Goal: Task Accomplishment & Management: Complete application form

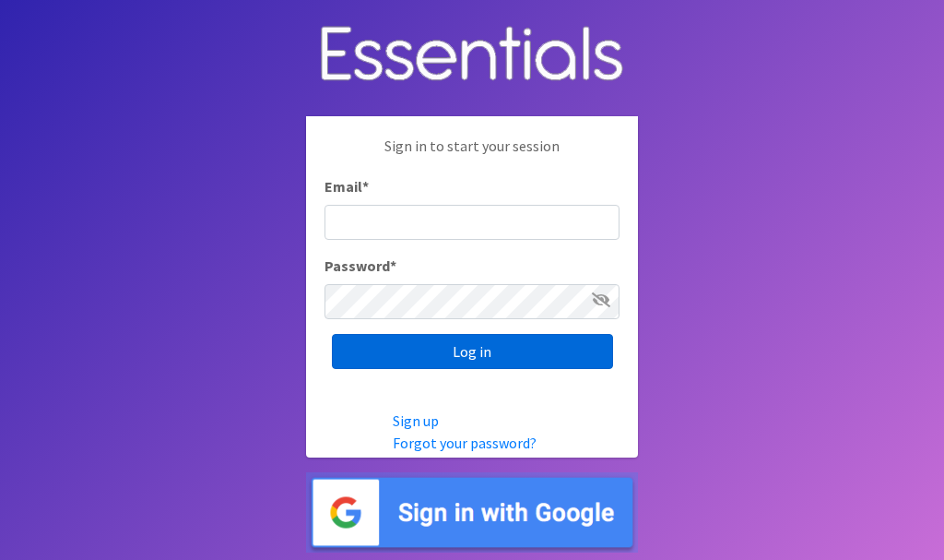
type input "[EMAIL_ADDRESS][DOMAIN_NAME]"
click at [472, 347] on input "Log in" at bounding box center [472, 351] width 281 height 35
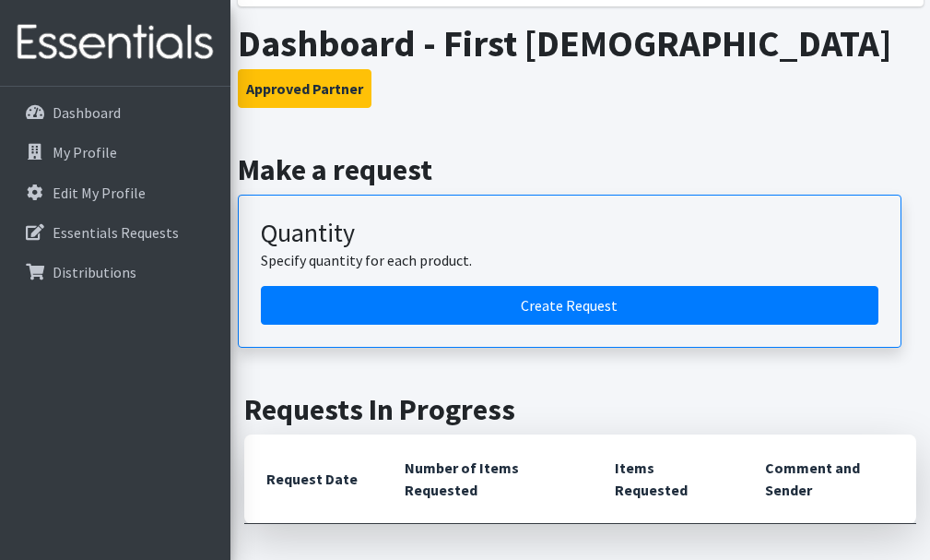
scroll to position [332, 0]
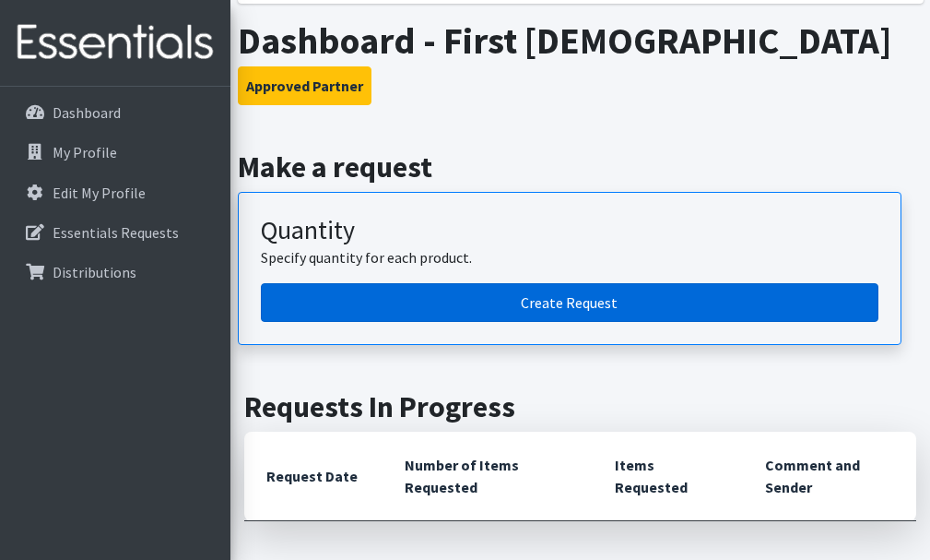
click at [569, 302] on link "Create Request" at bounding box center [570, 302] width 618 height 39
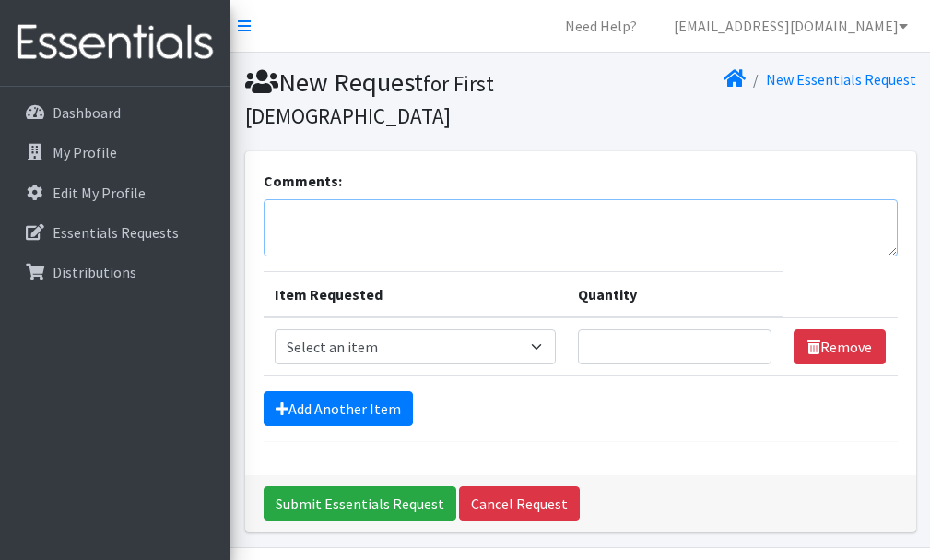
click at [288, 215] on textarea "Comments:" at bounding box center [581, 227] width 634 height 57
type textarea "t"
type textarea "d"
type textarea "D"
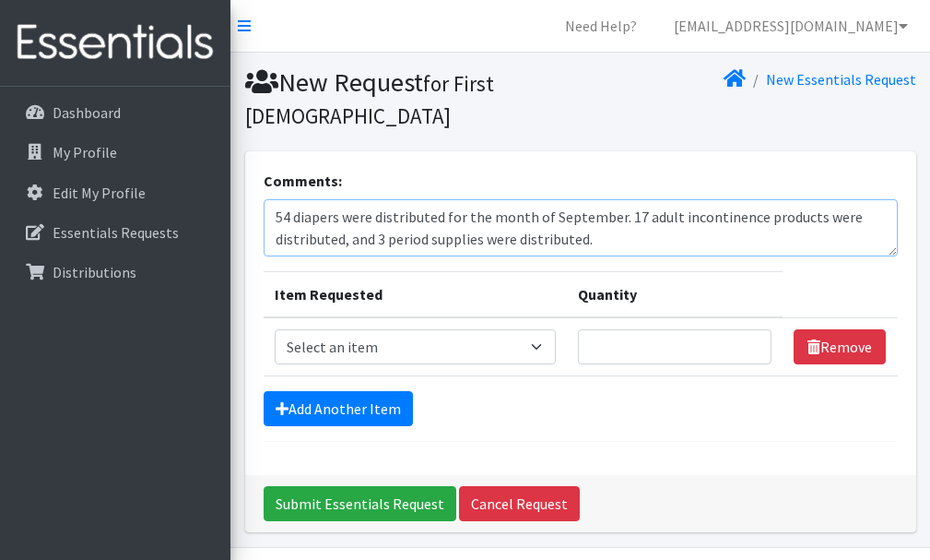
click at [619, 217] on textarea "54 diapers were distributed for the month of September. 17 adult incontinence p…" at bounding box center [581, 227] width 634 height 57
click at [348, 240] on textarea "54 diapers were distributed for the month of September, 17 adult incontinence p…" at bounding box center [581, 227] width 634 height 57
click at [590, 242] on textarea "54 diapers were distributed for the month of September, 17 adult incontinence p…" at bounding box center [581, 227] width 634 height 57
click at [474, 232] on textarea "54 diapers were distributed for the month of September, 17 adult incontinence p…" at bounding box center [581, 227] width 634 height 57
click at [669, 244] on textarea "54 diapers were distributed for the month of September, 17 adult incontinence p…" at bounding box center [581, 227] width 634 height 57
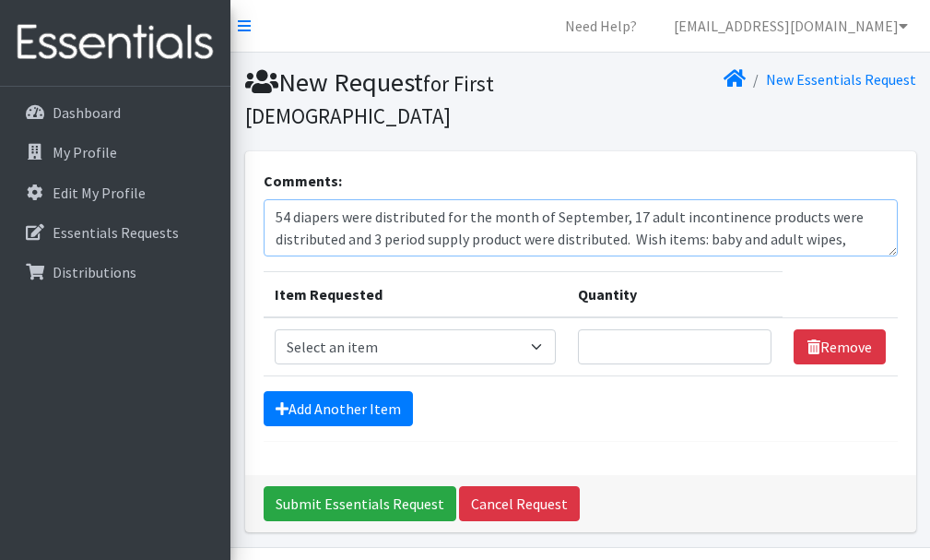
scroll to position [16, 0]
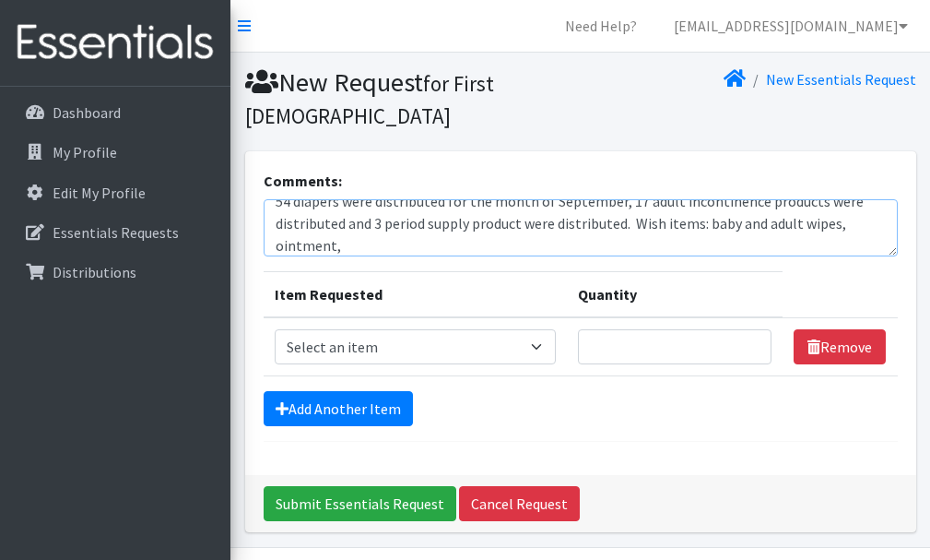
click at [338, 244] on textarea "54 diapers were distributed for the month of September, 17 adult incontinence p…" at bounding box center [581, 227] width 634 height 57
type textarea "54 diapers were distributed for the month of September, 17 adult incontinence p…"
click at [548, 347] on select "Select an item Adult Incontinence - LARGE Bundle Adult Incontinence - MEDIUM Bu…" at bounding box center [415, 346] width 281 height 35
select select "14885"
click at [275, 329] on select "Select an item Adult Incontinence - LARGE Bundle Adult Incontinence - MEDIUM Bu…" at bounding box center [415, 346] width 281 height 35
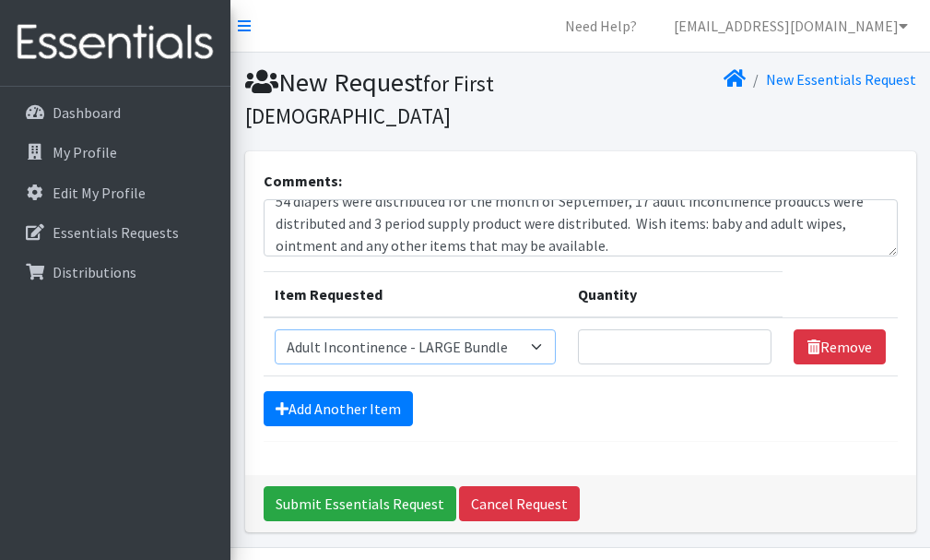
click at [549, 348] on select "Select an item Adult Incontinence - LARGE Bundle Adult Incontinence - MEDIUM Bu…" at bounding box center [415, 346] width 281 height 35
drag, startPoint x: 526, startPoint y: 439, endPoint x: 729, endPoint y: 420, distance: 204.7
click at [527, 437] on form "Comments: 54 diapers were distributed for the month of September, 17 adult inco…" at bounding box center [581, 306] width 634 height 272
click at [754, 353] on input "1" at bounding box center [675, 346] width 195 height 35
click at [752, 337] on input "1" at bounding box center [675, 346] width 195 height 35
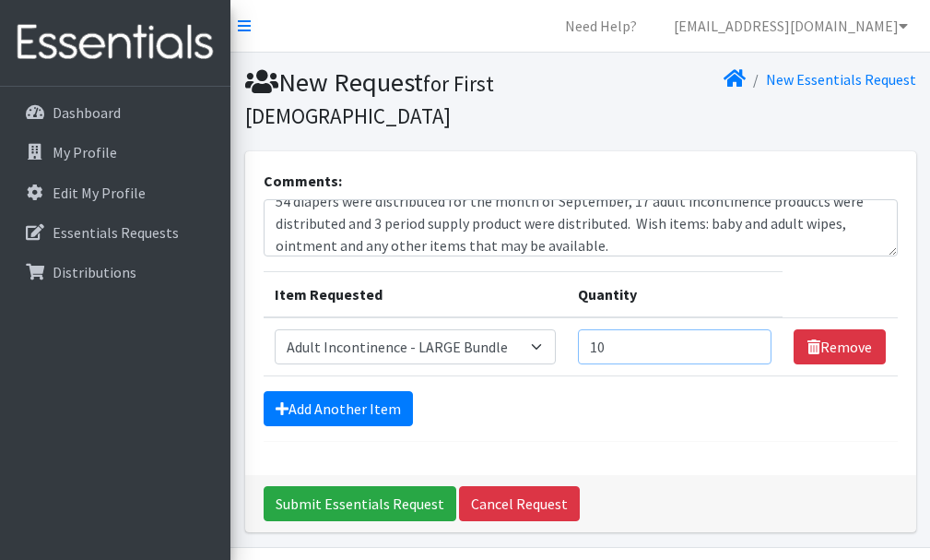
click at [753, 341] on input "10" at bounding box center [675, 346] width 195 height 35
click at [751, 339] on input "22" at bounding box center [675, 346] width 195 height 35
click at [751, 350] on input "21" at bounding box center [675, 346] width 195 height 35
type input "20"
click at [751, 350] on input "20" at bounding box center [675, 346] width 195 height 35
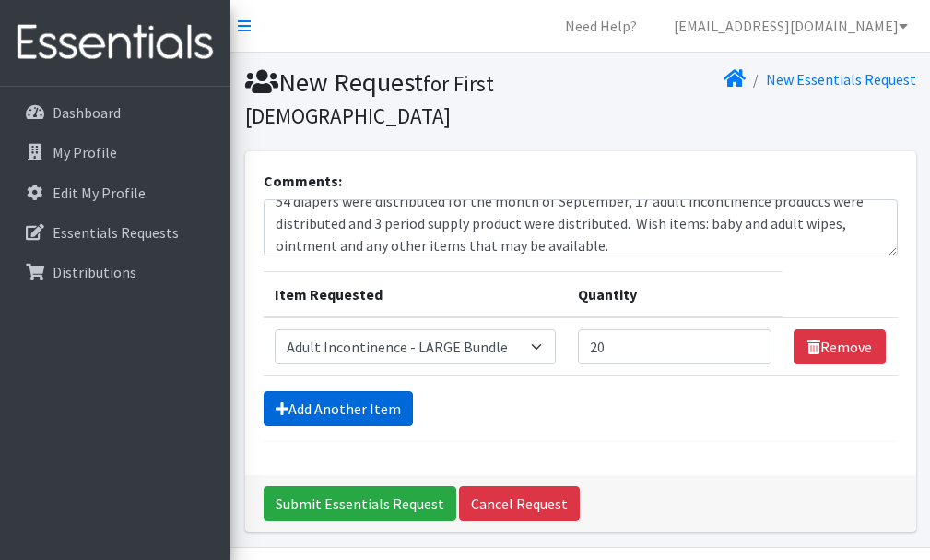
click at [346, 416] on link "Add Another Item" at bounding box center [338, 408] width 149 height 35
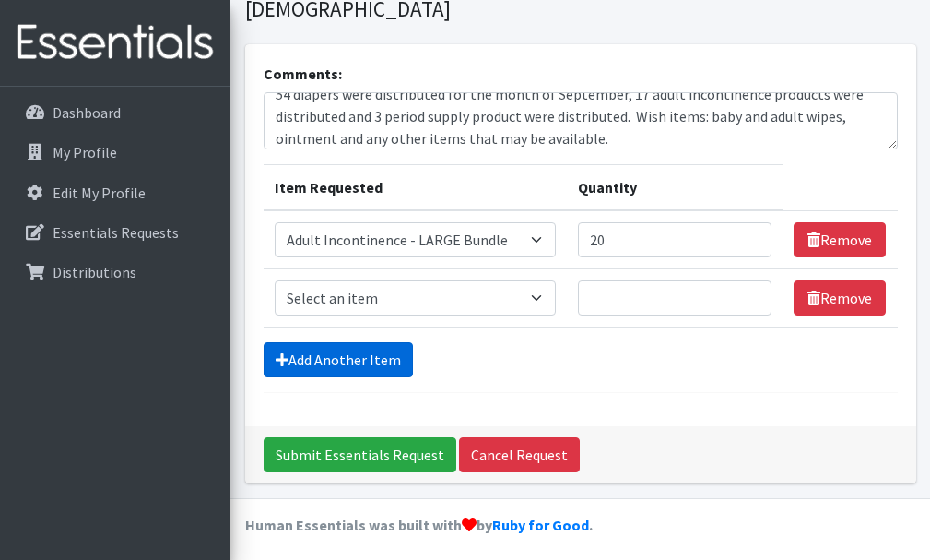
scroll to position [114, 0]
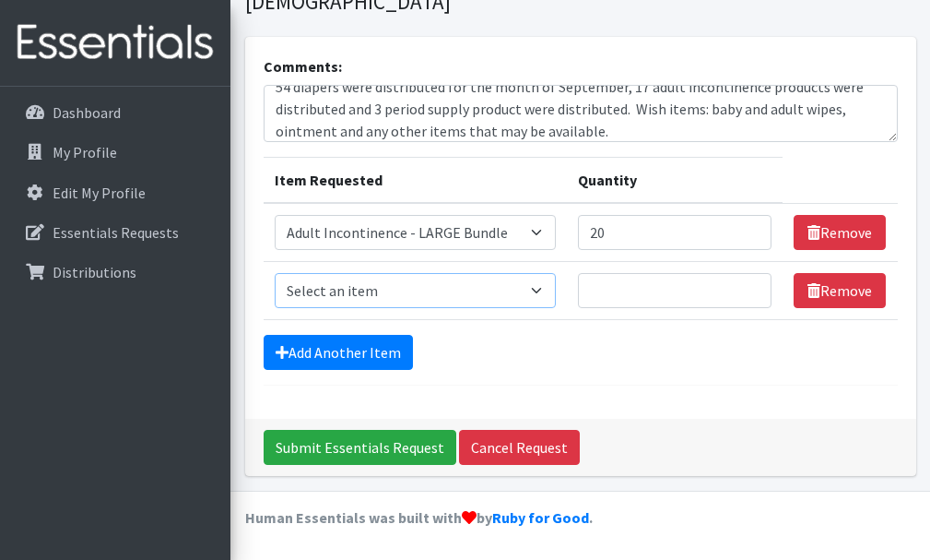
click at [548, 294] on select "Select an item Adult Incontinence - LARGE Bundle Adult Incontinence - MEDIUM Bu…" at bounding box center [415, 290] width 281 height 35
select select "14886"
click at [275, 273] on select "Select an item Adult Incontinence - LARGE Bundle Adult Incontinence - MEDIUM Bu…" at bounding box center [415, 290] width 281 height 35
click at [750, 296] on input "1" at bounding box center [675, 290] width 195 height 35
click at [750, 283] on input "11" at bounding box center [675, 290] width 195 height 35
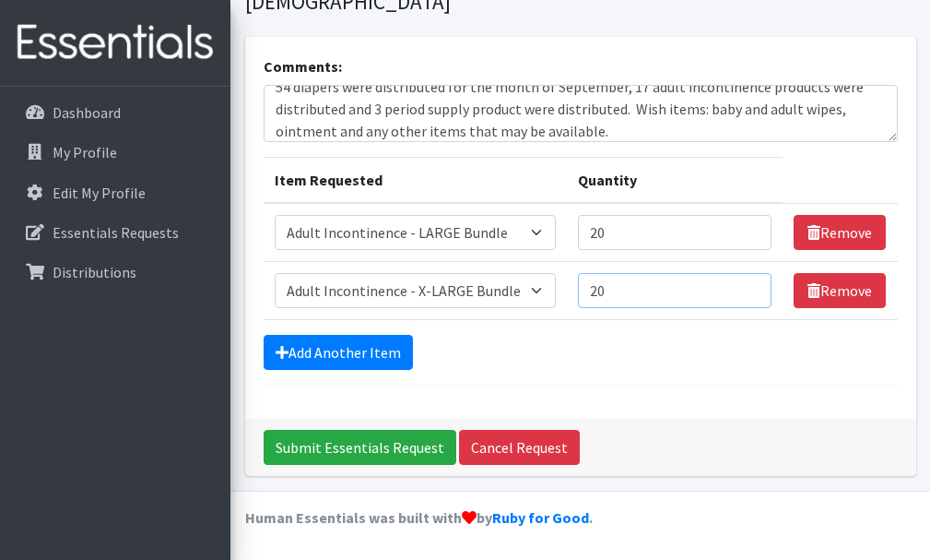
type input "20"
click at [750, 283] on input "20" at bounding box center [675, 290] width 195 height 35
click at [336, 346] on link "Add Another Item" at bounding box center [338, 352] width 149 height 35
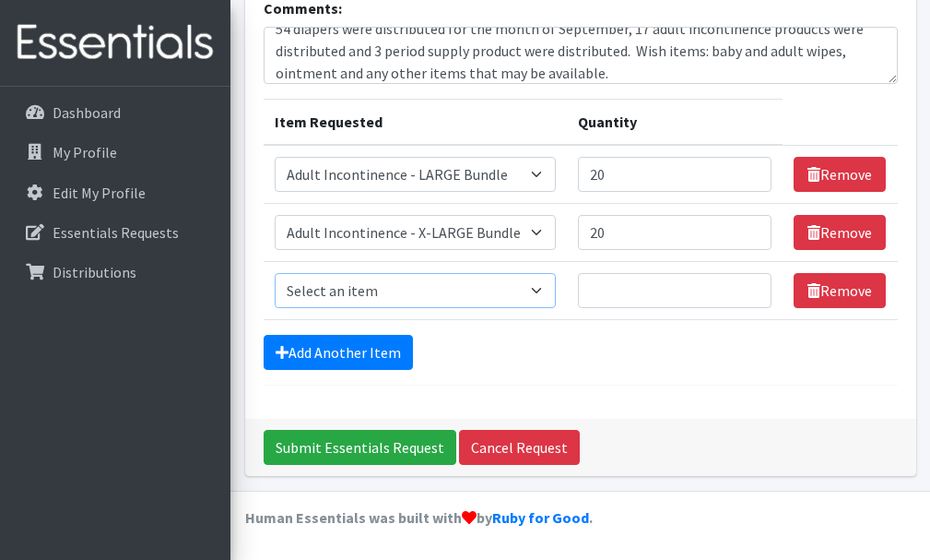
click at [547, 286] on select "Select an item Adult Incontinence - LARGE Bundle Adult Incontinence - MEDIUM Bu…" at bounding box center [415, 290] width 281 height 35
select select "14884"
click at [275, 273] on select "Select an item Adult Incontinence - LARGE Bundle Adult Incontinence - MEDIUM Bu…" at bounding box center [415, 290] width 281 height 35
click at [751, 284] on input "6" at bounding box center [675, 290] width 195 height 35
click at [751, 284] on input "17" at bounding box center [675, 290] width 195 height 35
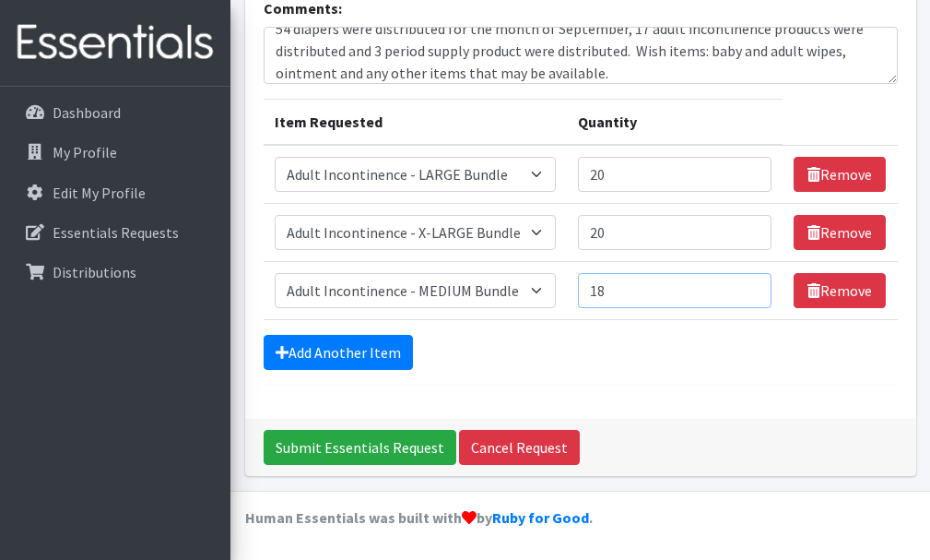
click at [751, 284] on input "18" at bounding box center [675, 290] width 195 height 35
click at [751, 284] on input "19" at bounding box center [675, 290] width 195 height 35
click at [751, 284] on input "20" at bounding box center [675, 290] width 195 height 35
click at [751, 284] on input "21" at bounding box center [675, 290] width 195 height 35
type input "20"
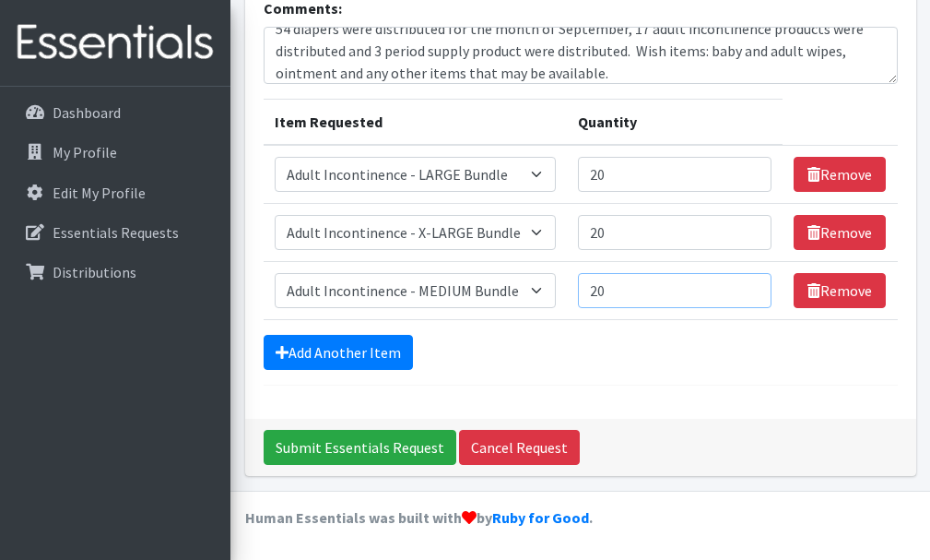
click at [750, 293] on input "20" at bounding box center [675, 290] width 195 height 35
click at [313, 350] on link "Add Another Item" at bounding box center [338, 352] width 149 height 35
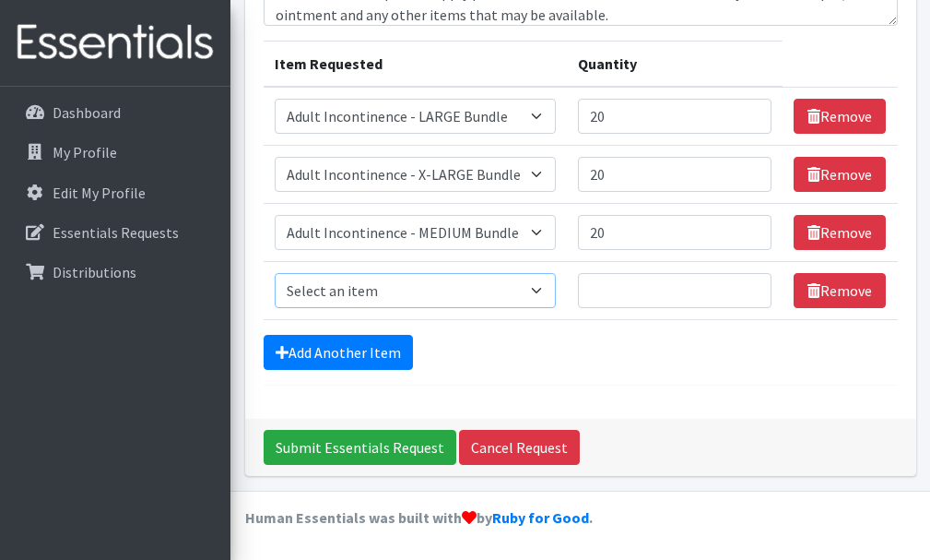
click at [540, 290] on select "Select an item Adult Incontinence - LARGE Bundle Adult Incontinence - MEDIUM Bu…" at bounding box center [415, 290] width 281 height 35
select select "14881"
click at [275, 273] on select "Select an item Adult Incontinence - LARGE Bundle Adult Incontinence - MEDIUM Bu…" at bounding box center [415, 290] width 281 height 35
drag, startPoint x: 542, startPoint y: 290, endPoint x: 586, endPoint y: 289, distance: 43.3
click at [542, 290] on select "Select an item Adult Incontinence - LARGE Bundle Adult Incontinence - MEDIUM Bu…" at bounding box center [415, 290] width 281 height 35
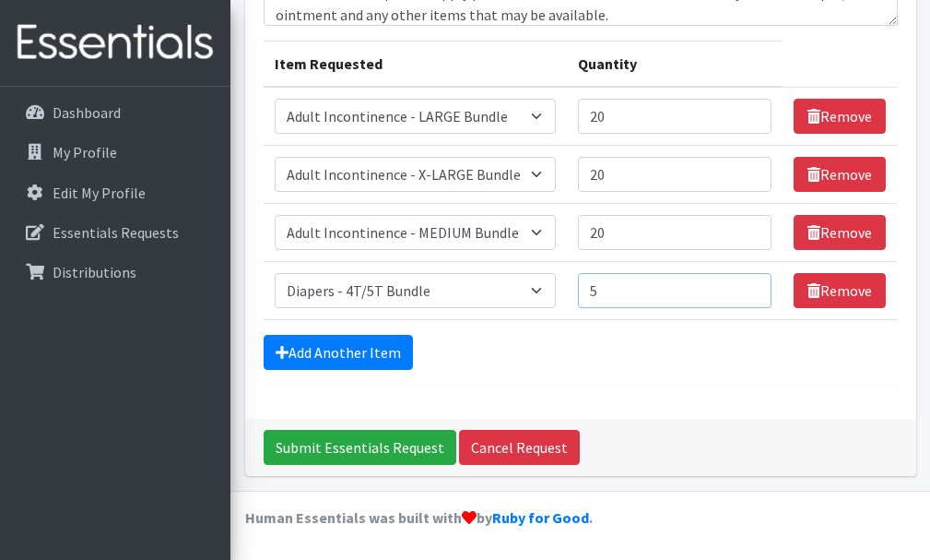
click at [750, 289] on input "5" at bounding box center [675, 290] width 195 height 35
click at [750, 289] on input "6" at bounding box center [675, 290] width 195 height 35
click at [750, 289] on input "7" at bounding box center [675, 290] width 195 height 35
click at [750, 289] on input "14" at bounding box center [675, 290] width 195 height 35
click at [750, 289] on input "15" at bounding box center [675, 290] width 195 height 35
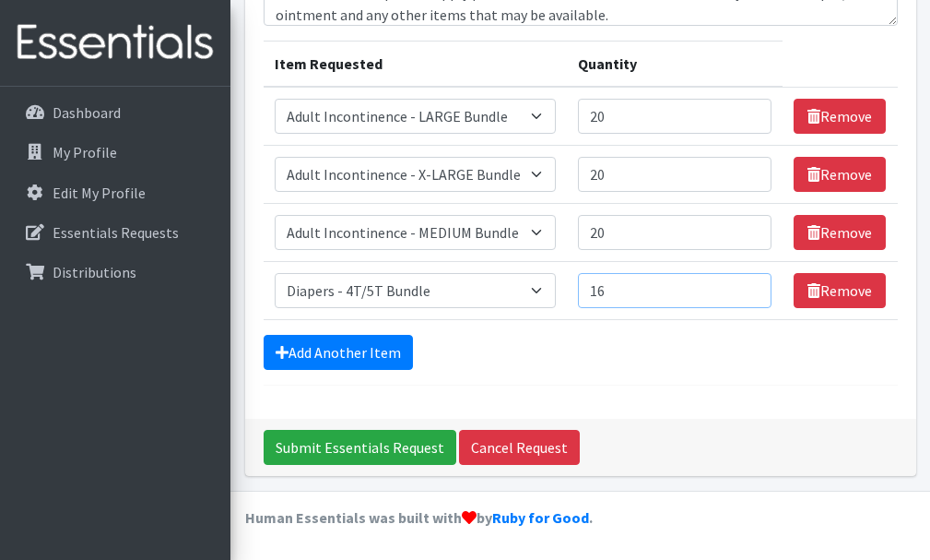
click at [750, 289] on input "16" at bounding box center [675, 290] width 195 height 35
click at [750, 289] on input "17" at bounding box center [675, 290] width 195 height 35
click at [750, 289] on input "18" at bounding box center [675, 290] width 195 height 35
click at [750, 289] on input "19" at bounding box center [675, 290] width 195 height 35
type input "20"
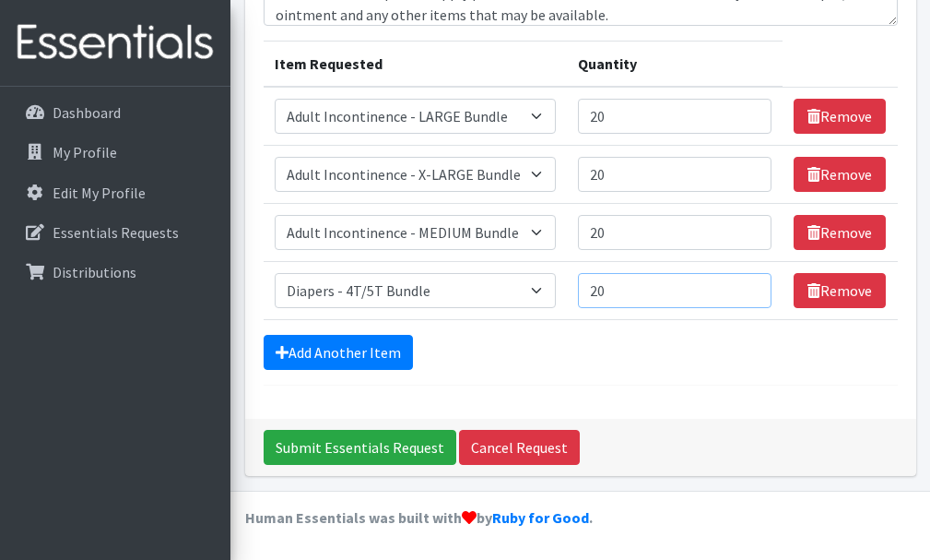
click at [750, 289] on input "20" at bounding box center [675, 290] width 195 height 35
click at [385, 339] on link "Add Another Item" at bounding box center [338, 352] width 149 height 35
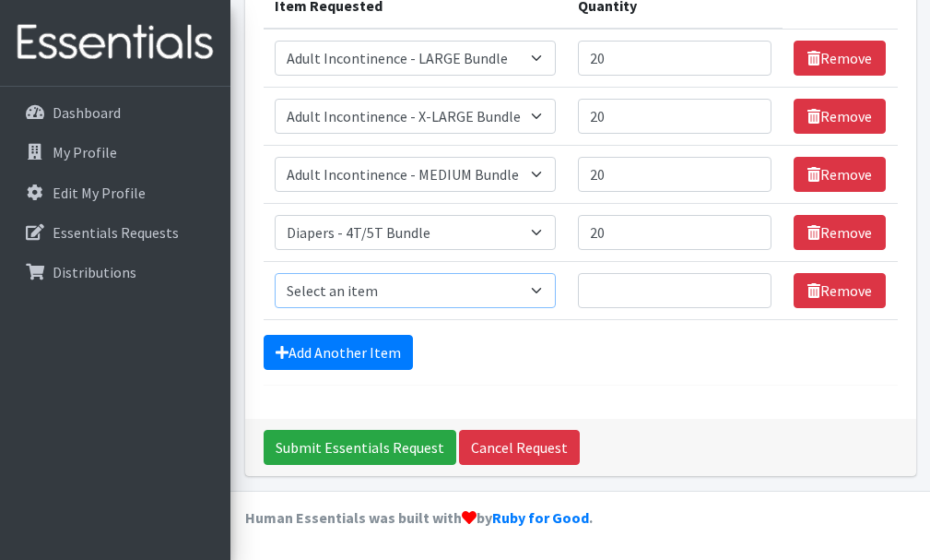
click at [554, 296] on select "Select an item Adult Incontinence - LARGE Bundle Adult Incontinence - MEDIUM Bu…" at bounding box center [415, 290] width 281 height 35
click at [606, 354] on div "Add Another Item" at bounding box center [581, 352] width 634 height 35
click at [549, 290] on select "Select an item Adult Incontinence - LARGE Bundle Adult Incontinence - MEDIUM Bu…" at bounding box center [415, 290] width 281 height 35
select select "14877"
click at [275, 273] on select "Select an item Adult Incontinence - LARGE Bundle Adult Incontinence - MEDIUM Bu…" at bounding box center [415, 290] width 281 height 35
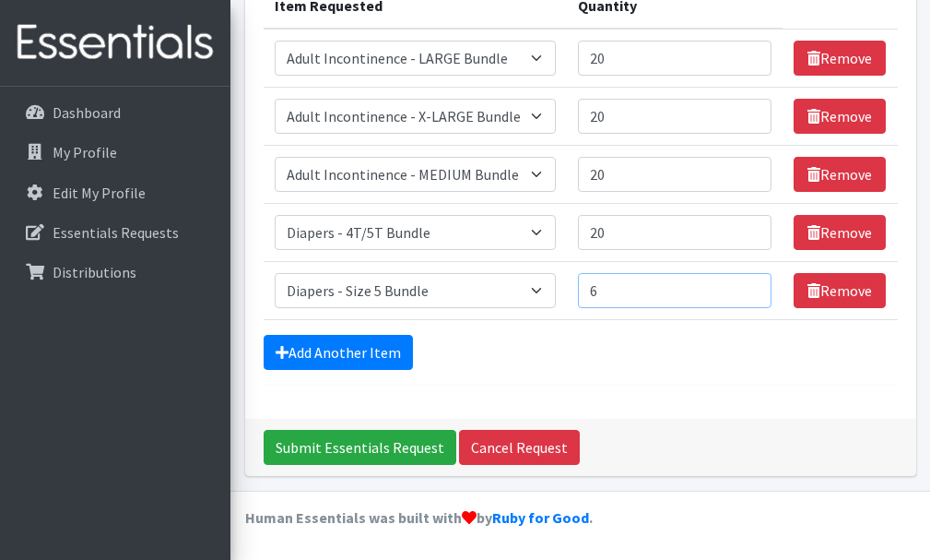
click at [752, 285] on input "6" at bounding box center [675, 290] width 195 height 35
click at [752, 285] on input "7" at bounding box center [675, 290] width 195 height 35
click at [752, 285] on input "8" at bounding box center [675, 290] width 195 height 35
click at [752, 285] on input "9" at bounding box center [675, 290] width 195 height 35
click at [752, 285] on input "10" at bounding box center [675, 290] width 195 height 35
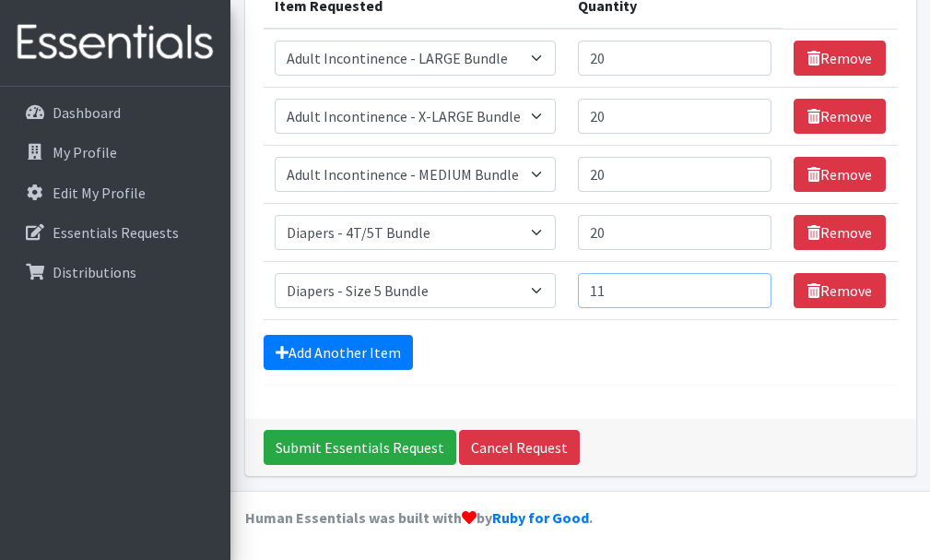
click at [752, 285] on input "11" at bounding box center [675, 290] width 195 height 35
click at [752, 285] on input "13" at bounding box center [675, 290] width 195 height 35
click at [752, 285] on input "14" at bounding box center [675, 290] width 195 height 35
click at [752, 285] on input "15" at bounding box center [675, 290] width 195 height 35
click at [752, 285] on input "16" at bounding box center [675, 290] width 195 height 35
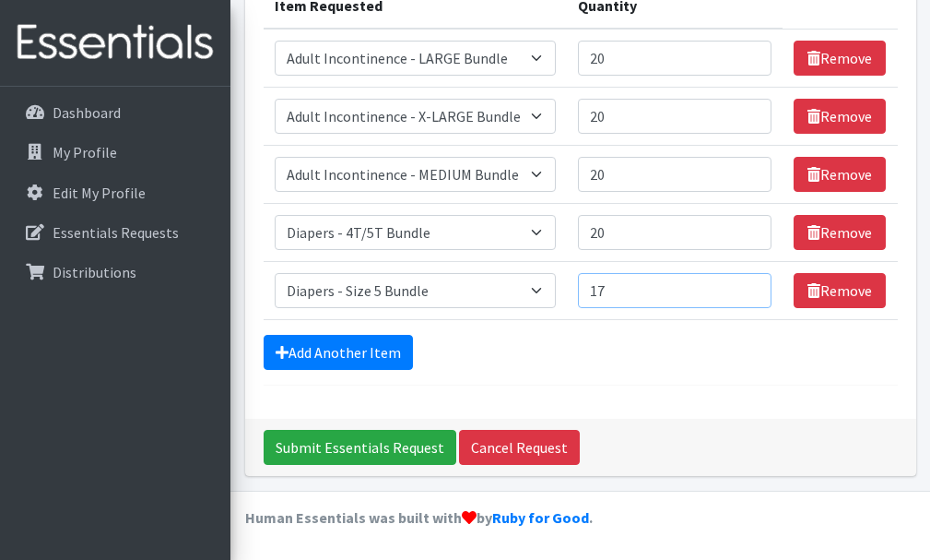
click at [752, 285] on input "17" at bounding box center [675, 290] width 195 height 35
click at [752, 285] on input "18" at bounding box center [675, 290] width 195 height 35
click at [752, 285] on input "19" at bounding box center [675, 290] width 195 height 35
click at [752, 285] on input "20" at bounding box center [675, 290] width 195 height 35
click at [752, 285] on input "32" at bounding box center [675, 290] width 195 height 35
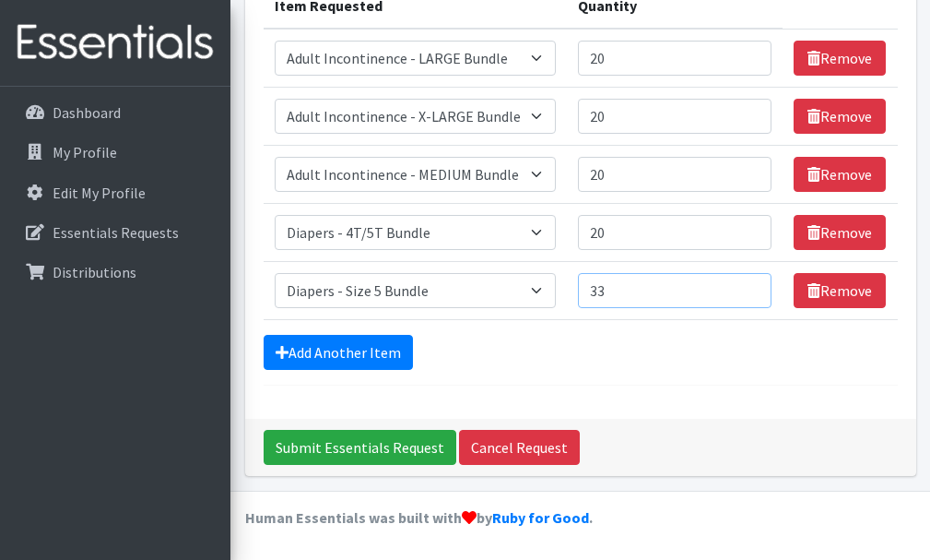
click at [752, 285] on input "33" at bounding box center [675, 290] width 195 height 35
click at [752, 285] on input "34" at bounding box center [675, 290] width 195 height 35
click at [752, 285] on input "35" at bounding box center [675, 290] width 195 height 35
click at [752, 285] on input "36" at bounding box center [675, 290] width 195 height 35
click at [752, 285] on input "37" at bounding box center [675, 290] width 195 height 35
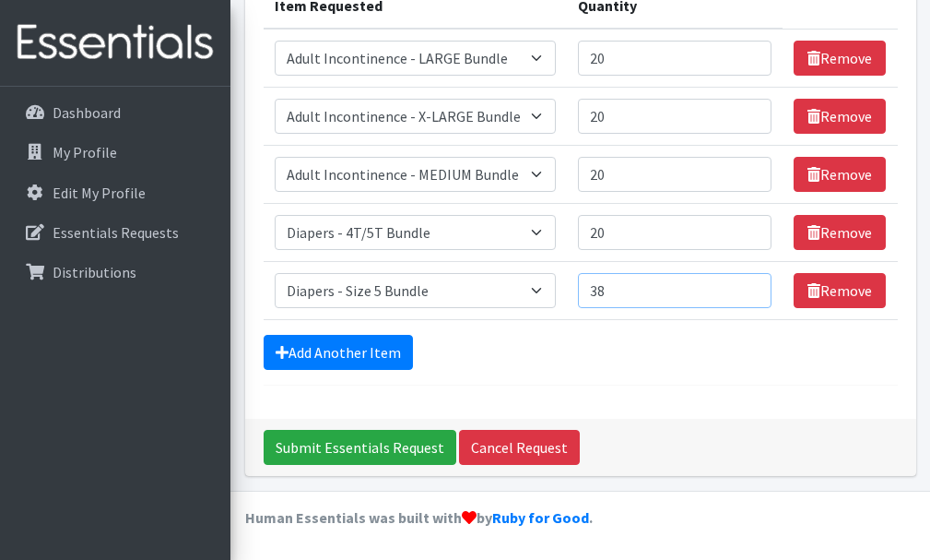
click at [752, 285] on input "38" at bounding box center [675, 290] width 195 height 35
click at [752, 285] on input "39" at bounding box center [675, 290] width 195 height 35
type input "40"
click at [752, 285] on input "40" at bounding box center [675, 290] width 195 height 35
click at [362, 350] on link "Add Another Item" at bounding box center [338, 352] width 149 height 35
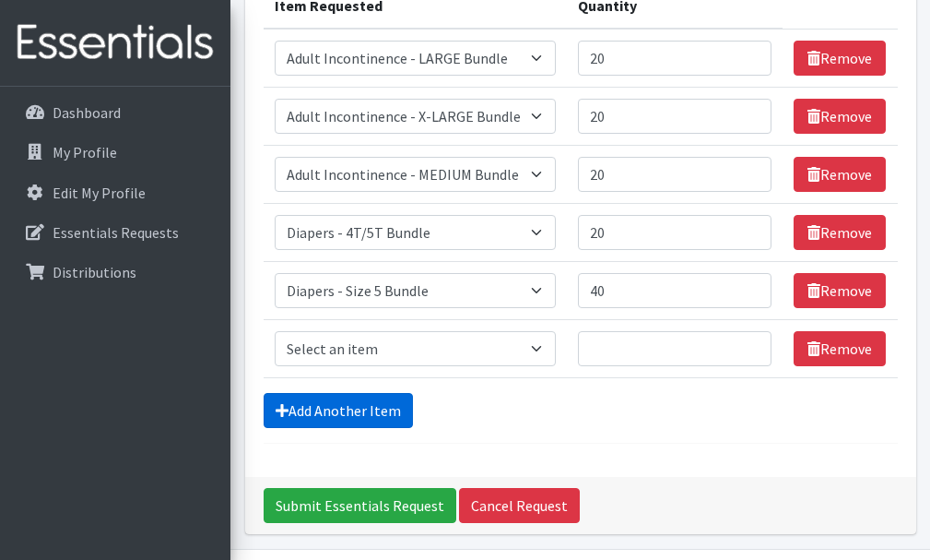
scroll to position [347, 0]
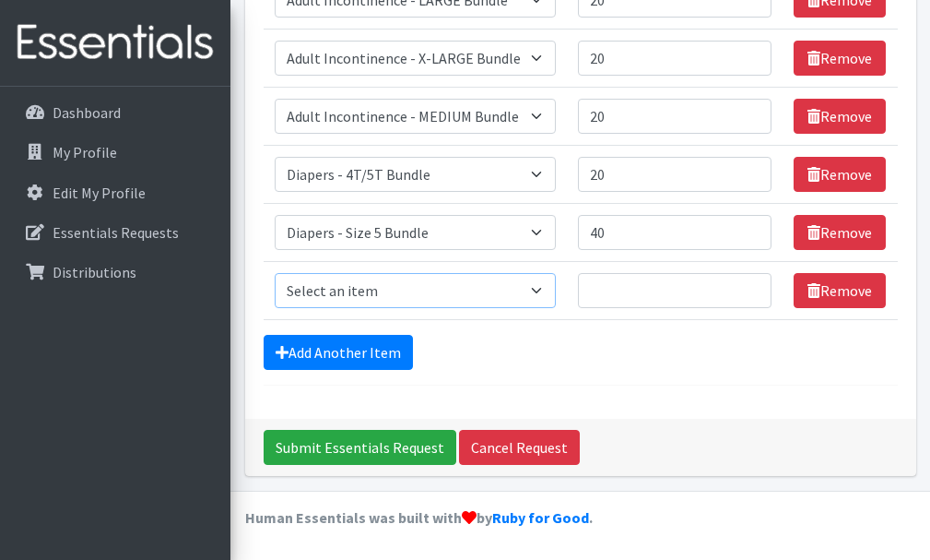
click at [544, 288] on select "Select an item Adult Incontinence - LARGE Bundle Adult Incontinence - MEDIUM Bu…" at bounding box center [415, 290] width 281 height 35
select select "14878"
click at [275, 273] on select "Select an item Adult Incontinence - LARGE Bundle Adult Incontinence - MEDIUM Bu…" at bounding box center [415, 290] width 281 height 35
click at [753, 295] on input "1" at bounding box center [675, 290] width 195 height 35
click at [755, 284] on input "39" at bounding box center [675, 290] width 195 height 35
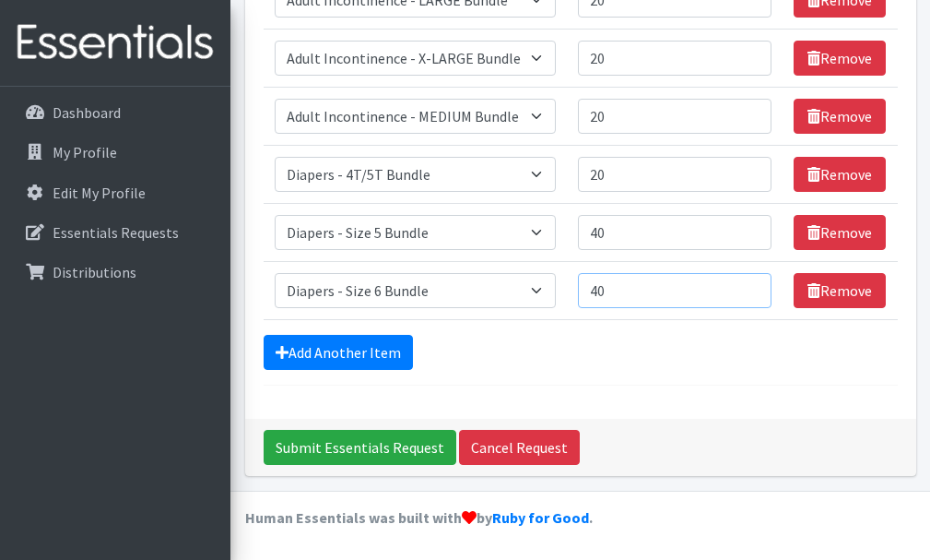
type input "40"
click at [755, 284] on input "40" at bounding box center [675, 290] width 195 height 35
click at [363, 348] on link "Add Another Item" at bounding box center [338, 352] width 149 height 35
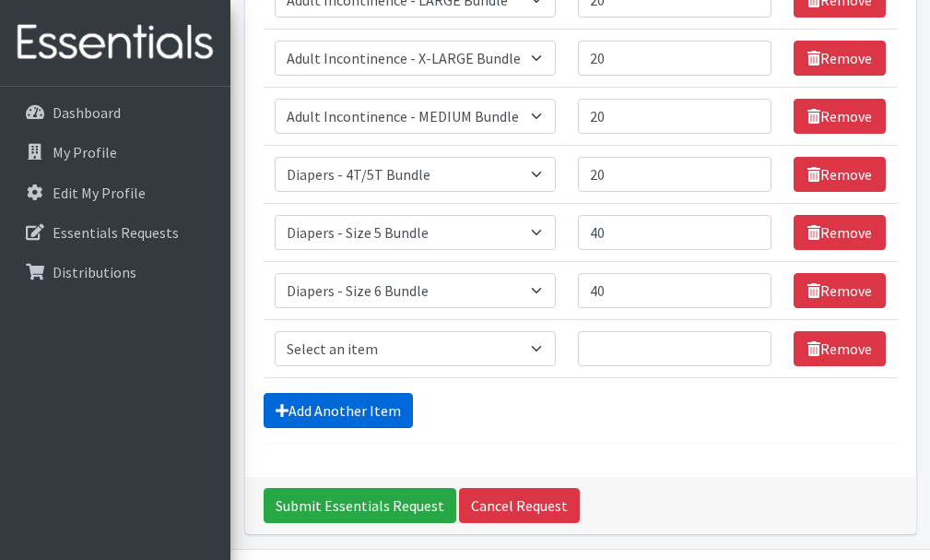
scroll to position [405, 0]
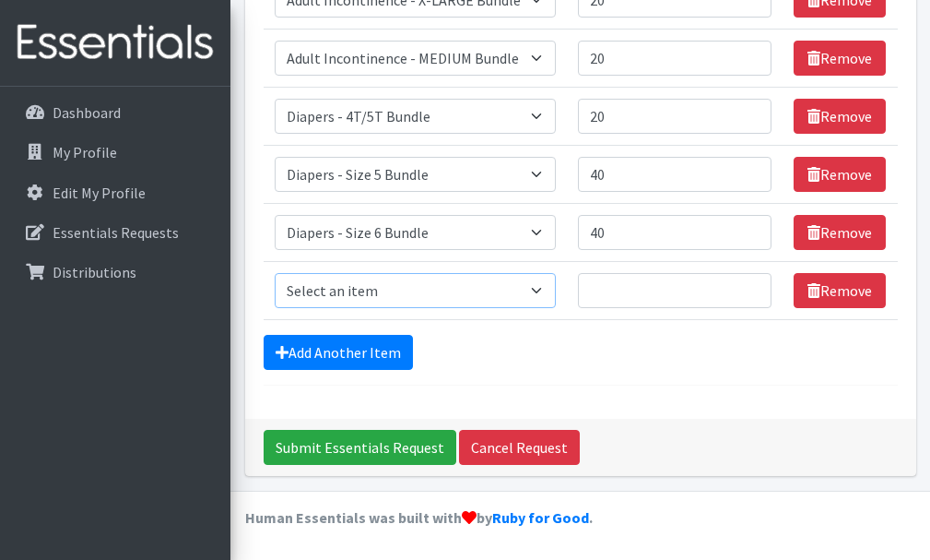
click at [548, 293] on select "Select an item Adult Incontinence - LARGE Bundle Adult Incontinence - MEDIUM Bu…" at bounding box center [415, 290] width 281 height 35
select select "14876"
click at [275, 273] on select "Select an item Adult Incontinence - LARGE Bundle Adult Incontinence - MEDIUM Bu…" at bounding box center [415, 290] width 281 height 35
click at [754, 289] on input "37" at bounding box center [675, 290] width 195 height 35
click at [754, 289] on input "38" at bounding box center [675, 290] width 195 height 35
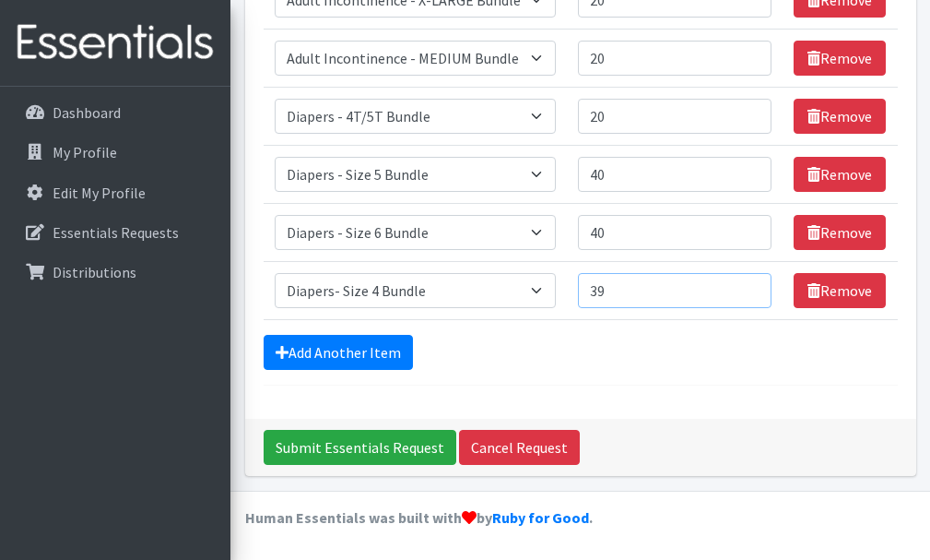
click at [754, 289] on input "39" at bounding box center [675, 290] width 195 height 35
type input "40"
click at [754, 289] on input "40" at bounding box center [675, 290] width 195 height 35
click at [355, 342] on link "Add Another Item" at bounding box center [338, 352] width 149 height 35
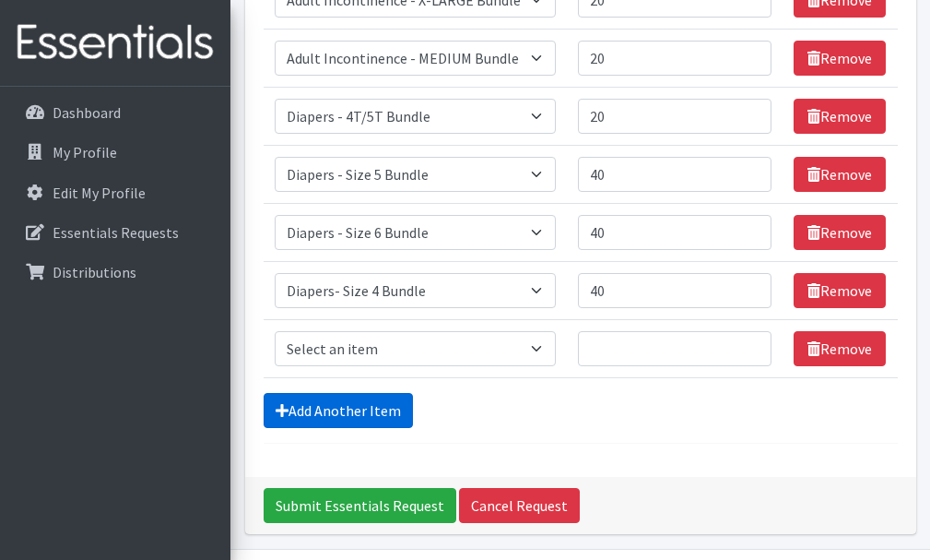
scroll to position [463, 0]
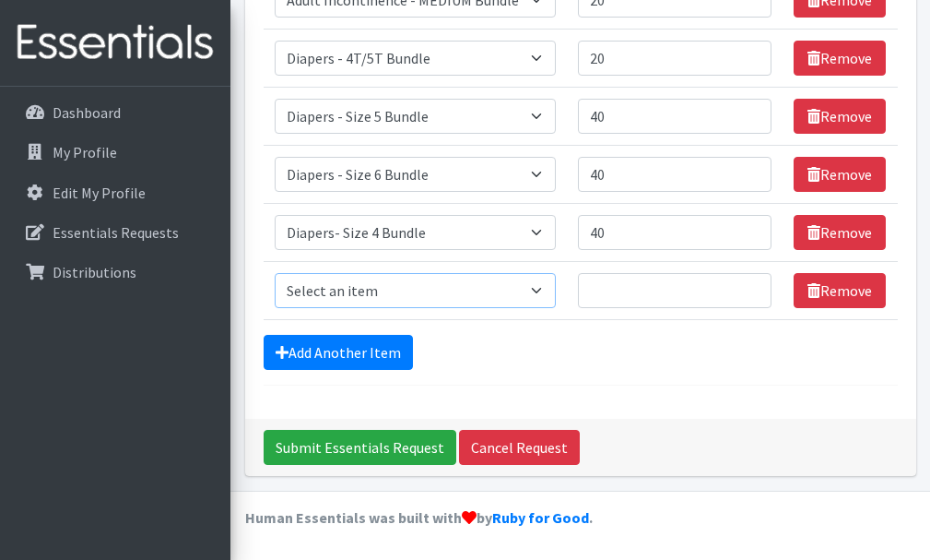
click at [544, 288] on select "Select an item Adult Incontinence - LARGE Bundle Adult Incontinence - MEDIUM Bu…" at bounding box center [415, 290] width 281 height 35
select select "1634"
click at [275, 273] on select "Select an item Adult Incontinence - LARGE Bundle Adult Incontinence - MEDIUM Bu…" at bounding box center [415, 290] width 281 height 35
click at [751, 285] on input "12" at bounding box center [675, 290] width 195 height 35
click at [751, 285] on input "18" at bounding box center [675, 290] width 195 height 35
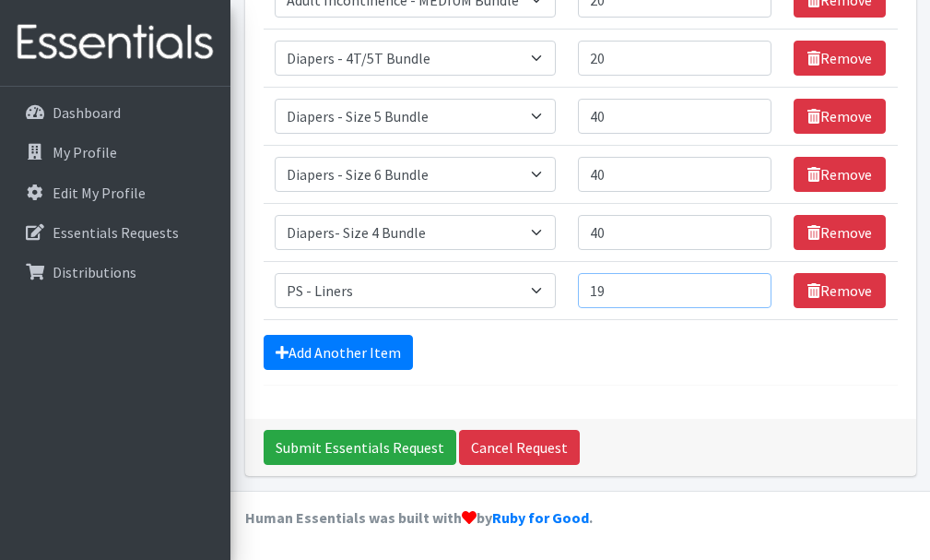
click at [751, 285] on input "19" at bounding box center [675, 290] width 195 height 35
click at [751, 285] on input "20" at bounding box center [675, 290] width 195 height 35
click at [751, 285] on input "23" at bounding box center [675, 290] width 195 height 35
click at [751, 285] on input "24" at bounding box center [675, 290] width 195 height 35
click at [751, 295] on input "23" at bounding box center [675, 290] width 195 height 35
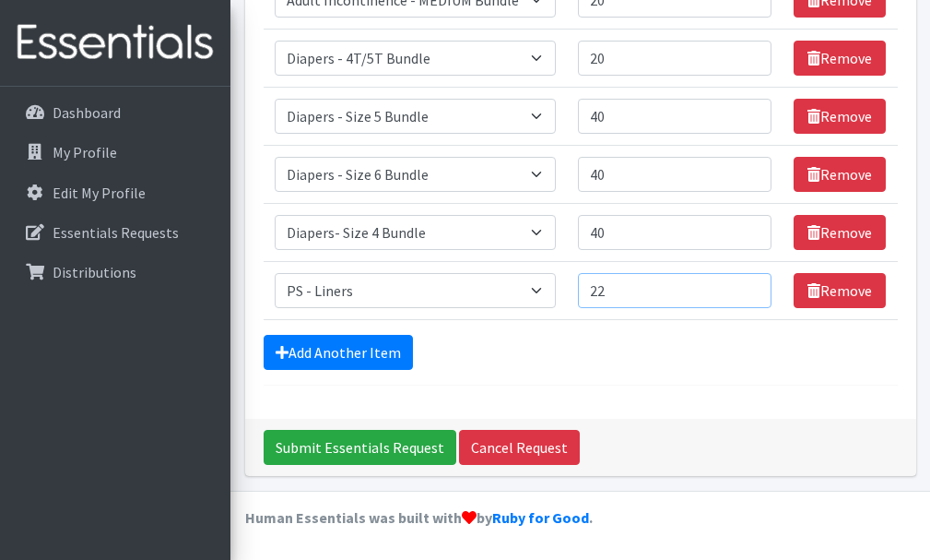
click at [751, 295] on input "22" at bounding box center [675, 290] width 195 height 35
click at [751, 295] on input "21" at bounding box center [675, 290] width 195 height 35
type input "20"
click at [751, 295] on input "20" at bounding box center [675, 290] width 195 height 35
click at [326, 344] on link "Add Another Item" at bounding box center [338, 352] width 149 height 35
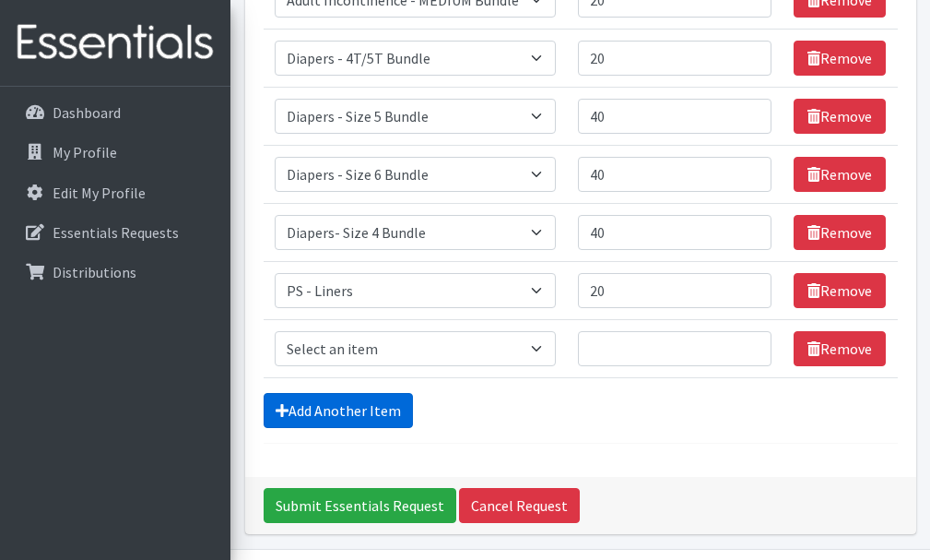
scroll to position [521, 0]
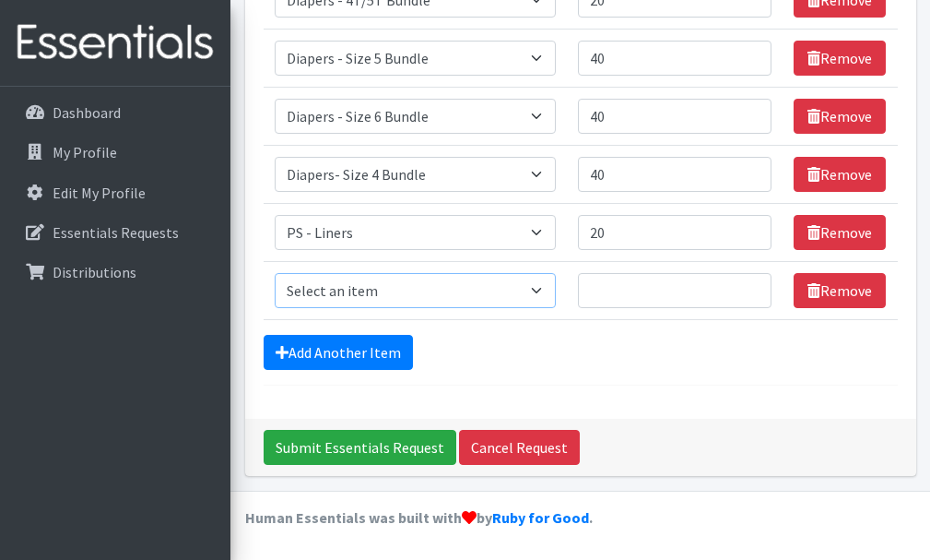
click at [548, 289] on select "Select an item Adult Incontinence - LARGE Bundle Adult Incontinence - MEDIUM Bu…" at bounding box center [415, 290] width 281 height 35
click at [550, 293] on select "Select an item Adult Incontinence - LARGE Bundle Adult Incontinence - MEDIUM Bu…" at bounding box center [415, 290] width 281 height 35
click at [546, 290] on select "Select an item Adult Incontinence - LARGE Bundle Adult Incontinence - MEDIUM Bu…" at bounding box center [415, 290] width 281 height 35
select select "1635"
click at [275, 273] on select "Select an item Adult Incontinence - LARGE Bundle Adult Incontinence - MEDIUM Bu…" at bounding box center [415, 290] width 281 height 35
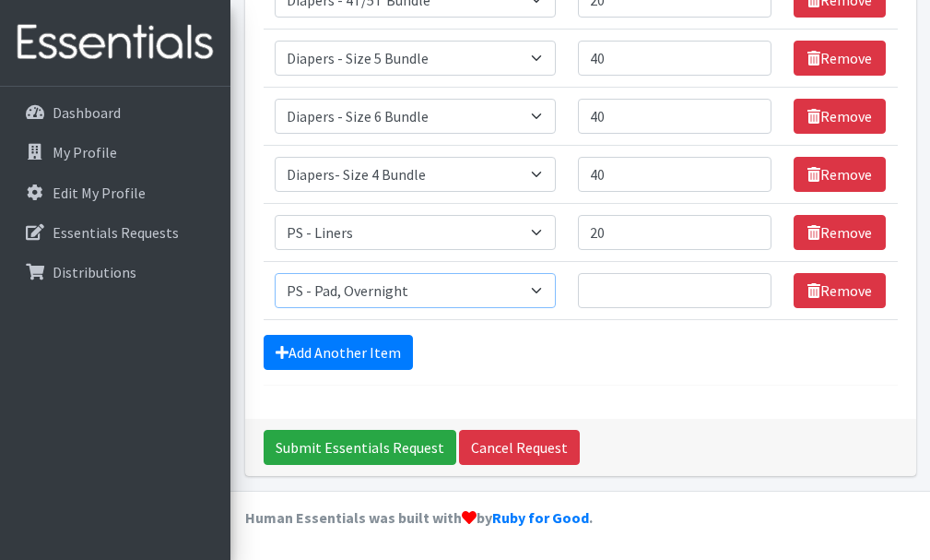
click at [546, 292] on select "Select an item Adult Incontinence - LARGE Bundle Adult Incontinence - MEDIUM Bu…" at bounding box center [415, 290] width 281 height 35
click at [515, 324] on form "Comments: 54 diapers were distributed for the month of September, 17 adult inco…" at bounding box center [581, 17] width 634 height 737
click at [752, 283] on input "12" at bounding box center [675, 290] width 195 height 35
click at [752, 283] on input "13" at bounding box center [675, 290] width 195 height 35
click at [752, 283] on input "14" at bounding box center [675, 290] width 195 height 35
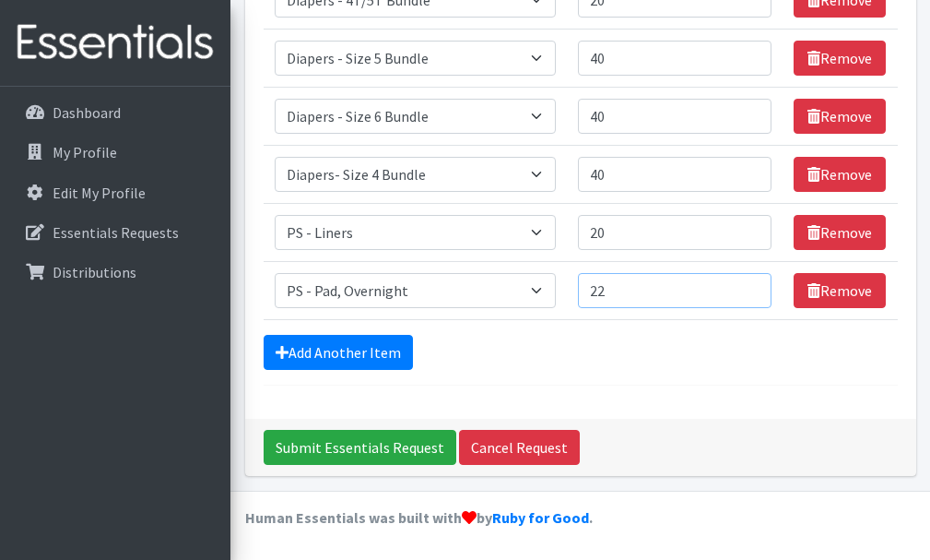
click at [752, 283] on input "22" at bounding box center [675, 290] width 195 height 35
click at [752, 283] on input "23" at bounding box center [675, 290] width 195 height 35
click at [753, 294] on input "22" at bounding box center [675, 290] width 195 height 35
click at [753, 294] on input "21" at bounding box center [675, 290] width 195 height 35
type input "20"
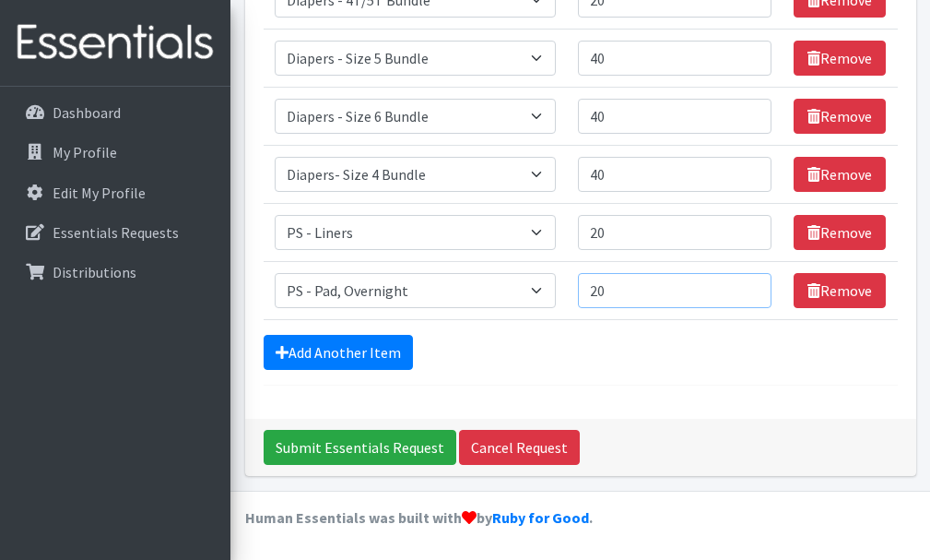
click at [753, 294] on input "20" at bounding box center [675, 290] width 195 height 35
click at [355, 351] on link "Add Another Item" at bounding box center [338, 352] width 149 height 35
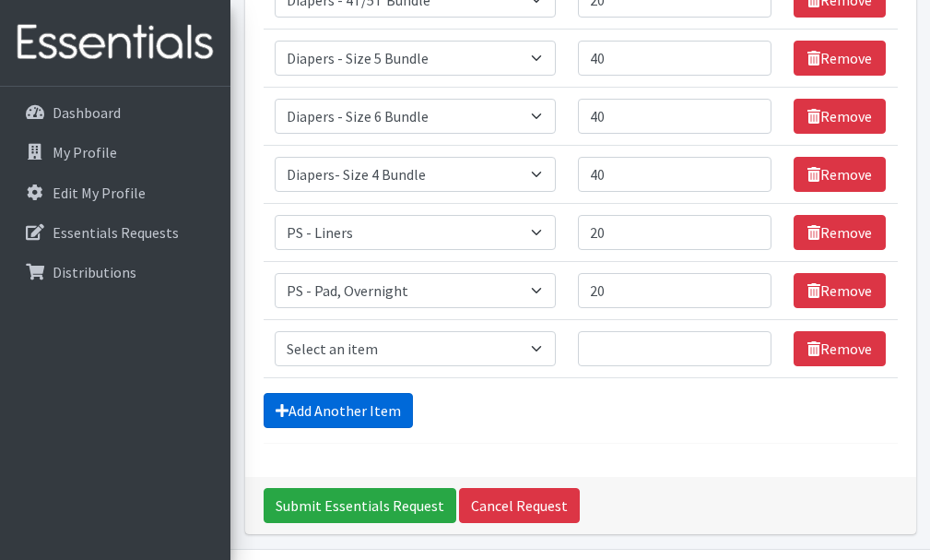
scroll to position [579, 0]
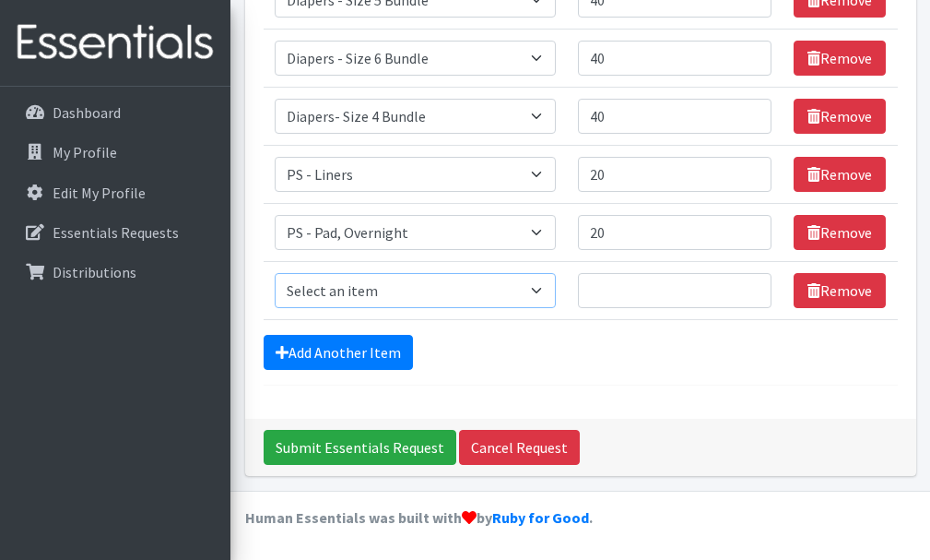
click at [546, 290] on select "Select an item Adult Incontinence - LARGE Bundle Adult Incontinence - MEDIUM Bu…" at bounding box center [415, 290] width 281 height 35
select select "2192"
click at [275, 273] on select "Select an item Adult Incontinence - LARGE Bundle Adult Incontinence - MEDIUM Bu…" at bounding box center [415, 290] width 281 height 35
click at [751, 287] on input "13" at bounding box center [675, 290] width 195 height 35
click at [751, 287] on input "22" at bounding box center [675, 290] width 195 height 35
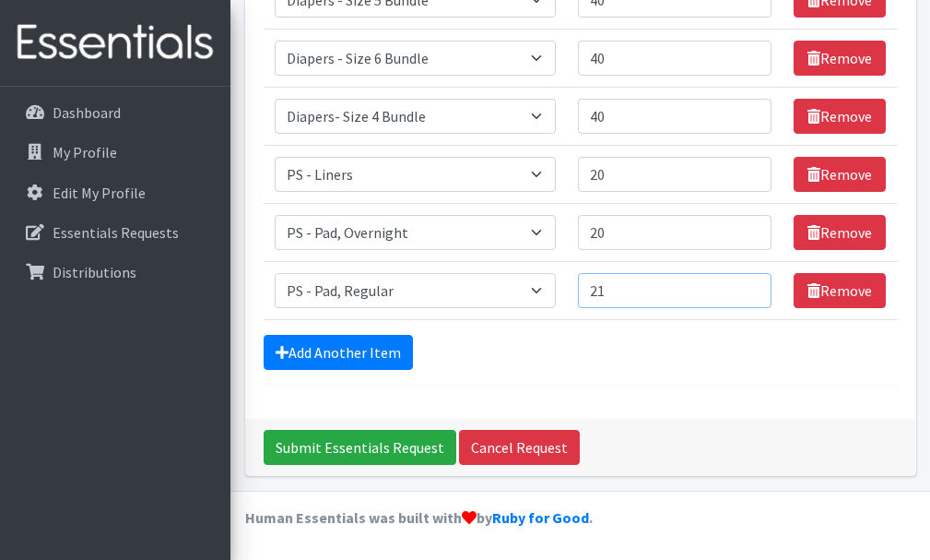
click at [751, 296] on input "21" at bounding box center [675, 290] width 195 height 35
type input "20"
click at [751, 296] on input "20" at bounding box center [675, 290] width 195 height 35
click at [334, 349] on link "Add Another Item" at bounding box center [338, 352] width 149 height 35
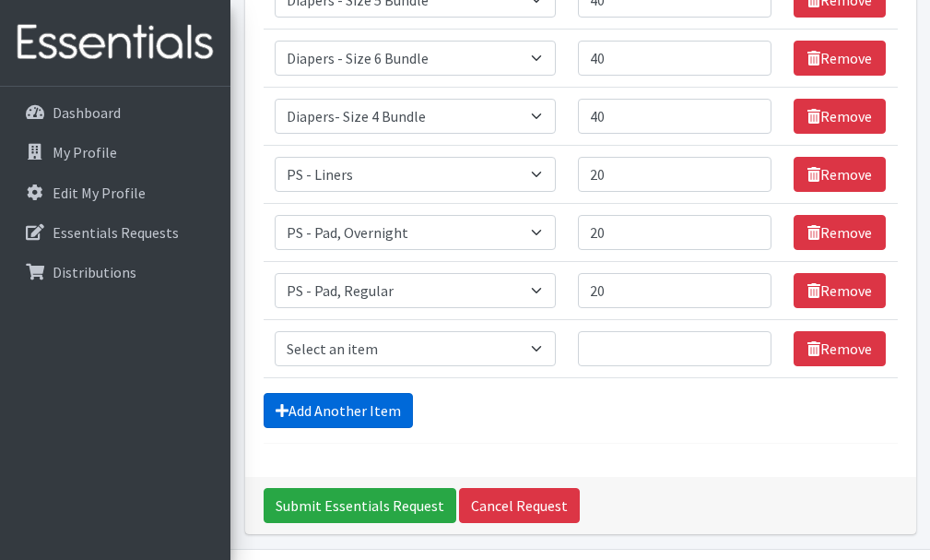
scroll to position [637, 0]
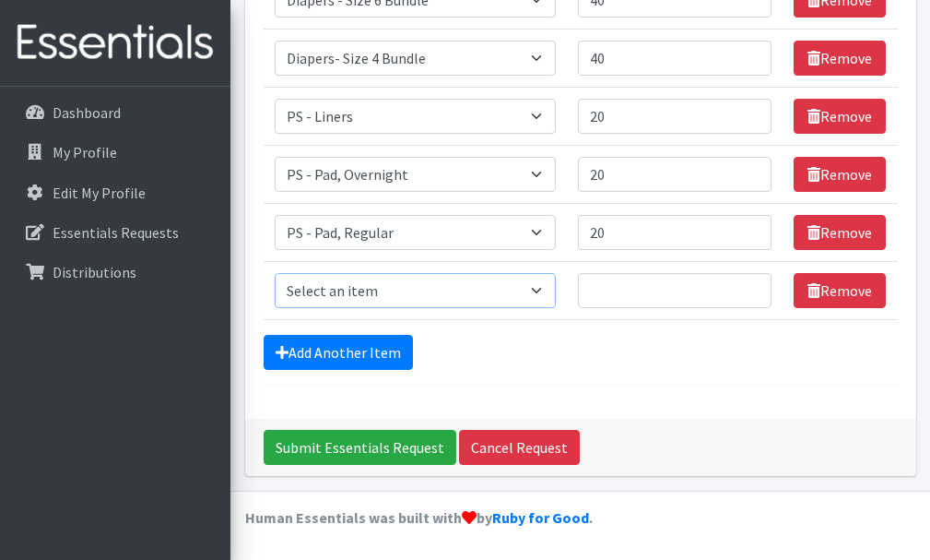
click at [547, 290] on select "Select an item Adult Incontinence - LARGE Bundle Adult Incontinence - MEDIUM Bu…" at bounding box center [415, 290] width 281 height 35
click at [556, 362] on div "Add Another Item" at bounding box center [581, 352] width 634 height 35
click at [389, 448] on input "Submit Essentials Request" at bounding box center [360, 447] width 193 height 35
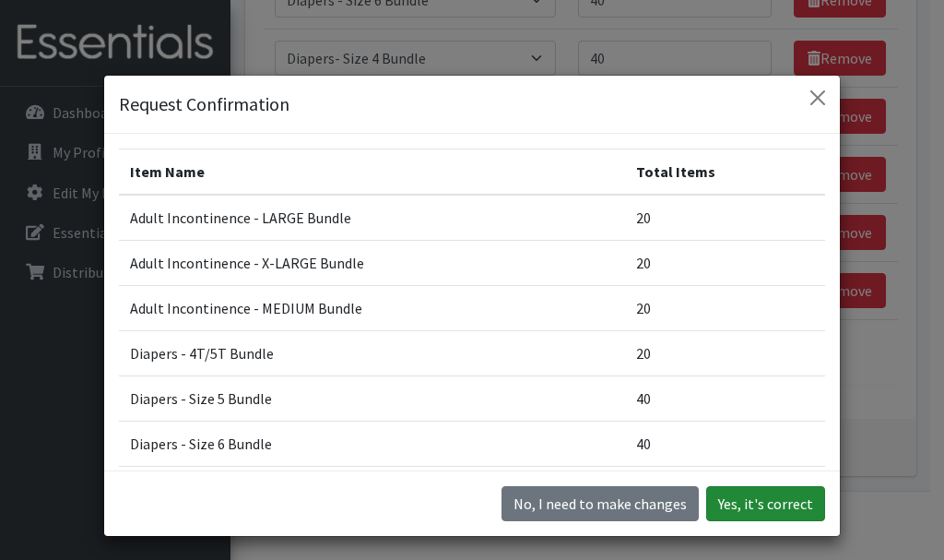
click at [757, 502] on button "Yes, it's correct" at bounding box center [765, 503] width 119 height 35
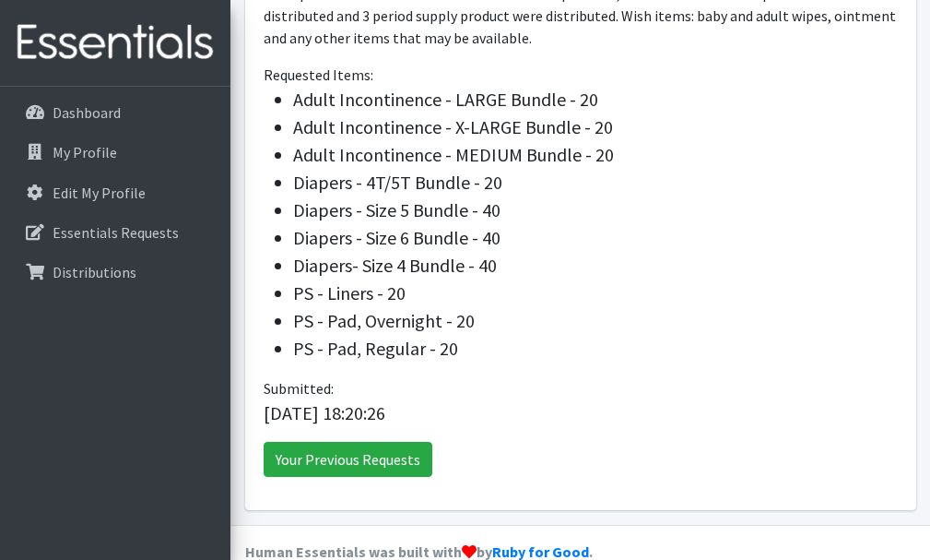
scroll to position [732, 0]
